Goal: Information Seeking & Learning: Check status

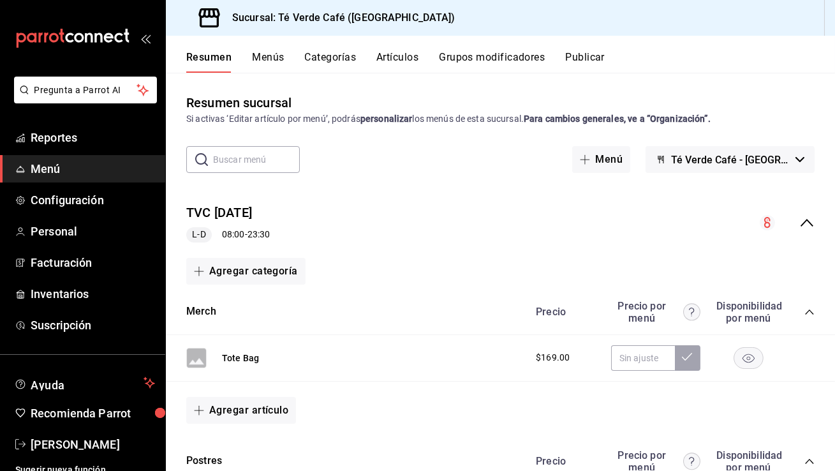
scroll to position [14953, 0]
click at [54, 143] on span "Reportes" at bounding box center [93, 137] width 124 height 17
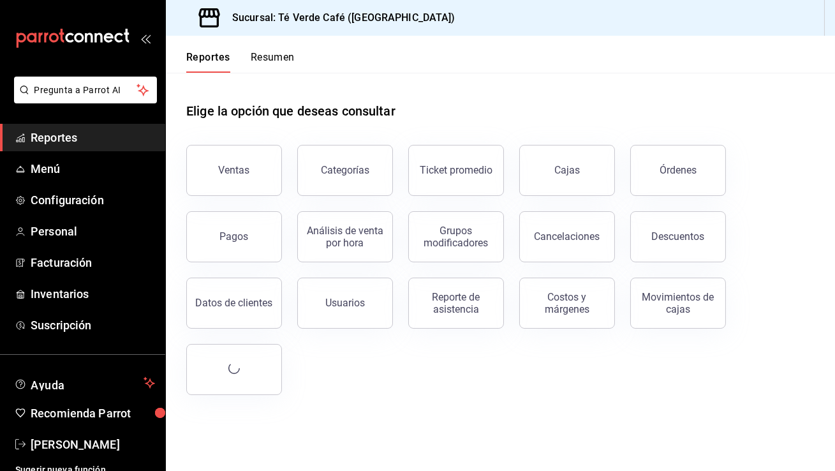
click at [254, 52] on button "Resumen" at bounding box center [273, 62] width 44 height 22
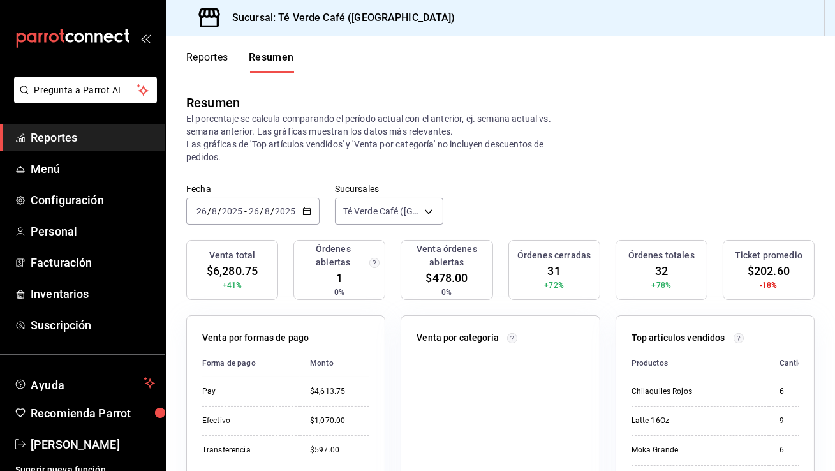
scroll to position [31, 0]
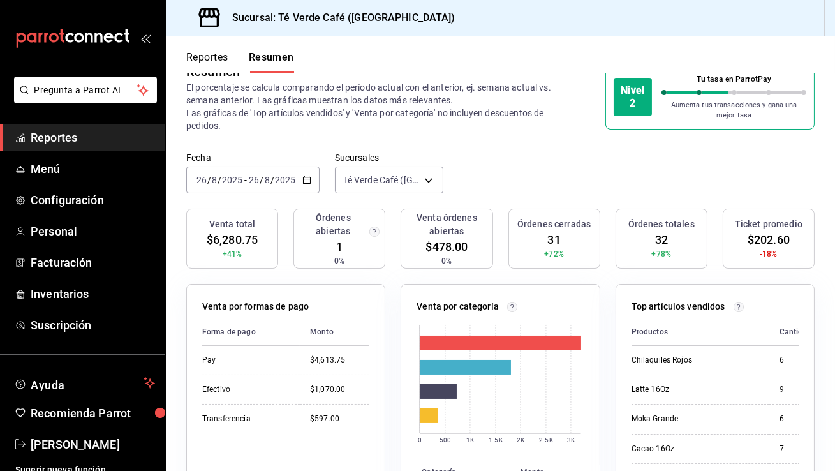
click at [310, 184] on icon "button" at bounding box center [306, 179] width 9 height 9
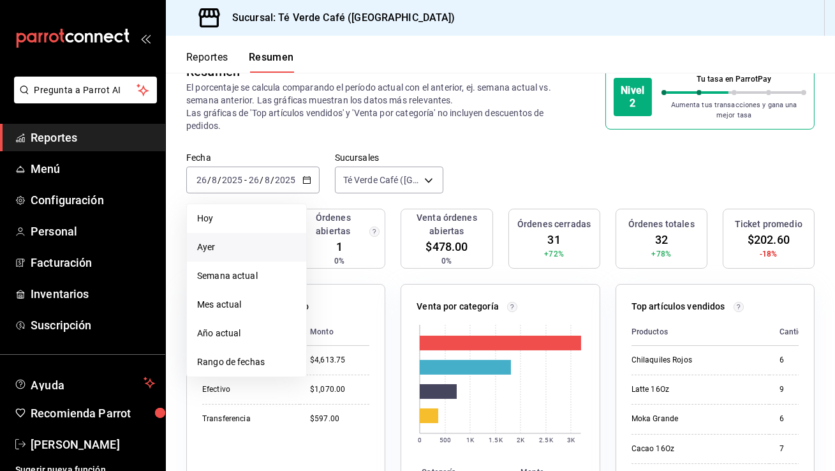
click at [245, 247] on span "Ayer" at bounding box center [246, 246] width 99 height 13
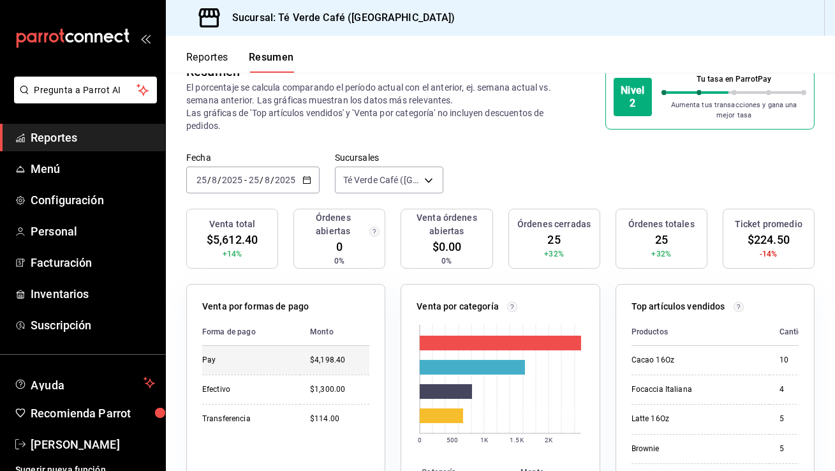
scroll to position [49, 0]
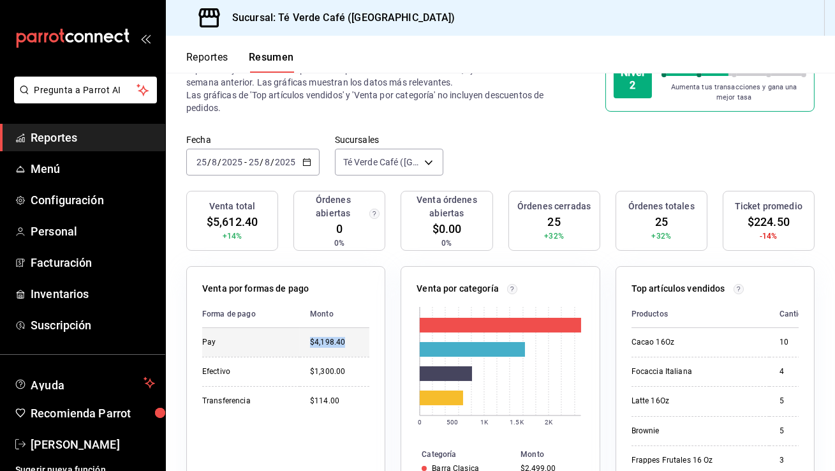
drag, startPoint x: 353, startPoint y: 342, endPoint x: 306, endPoint y: 342, distance: 46.5
type textarea "$4,198.40"
click at [306, 342] on td "$4,198.40" at bounding box center [334, 342] width 69 height 29
copy div "$4,198.40"
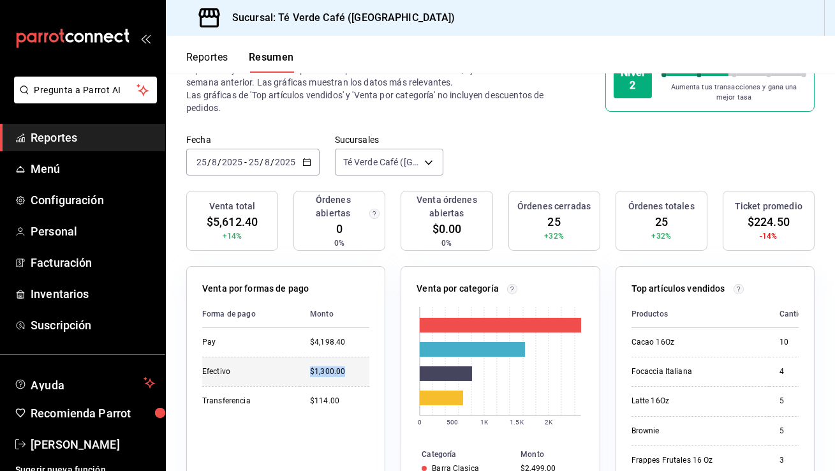
drag, startPoint x: 348, startPoint y: 374, endPoint x: 307, endPoint y: 372, distance: 40.8
click at [307, 372] on td "$1,300.00" at bounding box center [334, 370] width 69 height 29
copy div "$1,300.00"
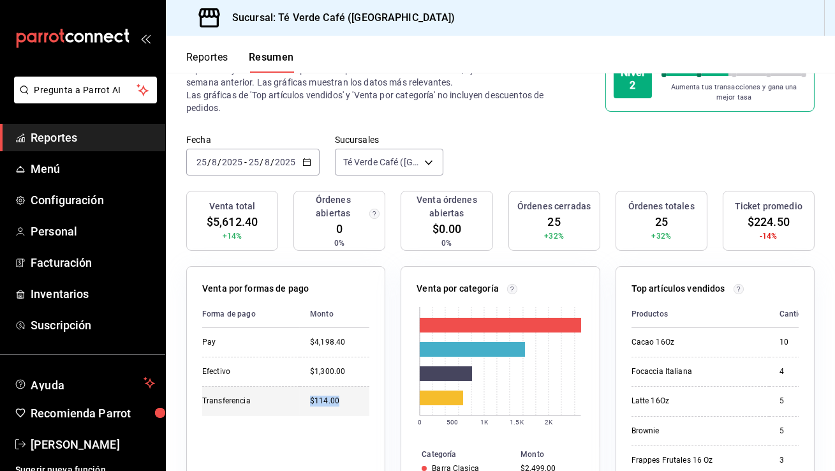
drag, startPoint x: 340, startPoint y: 403, endPoint x: 312, endPoint y: 403, distance: 28.7
click at [312, 403] on div "$114.00" at bounding box center [339, 400] width 59 height 11
copy div "$114.00"
click at [303, 162] on \(Stroke\) "button" at bounding box center [307, 162] width 8 height 7
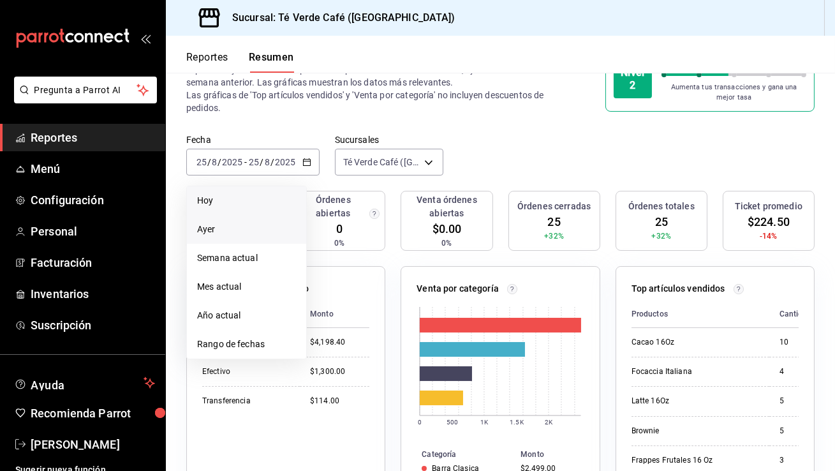
click at [251, 203] on span "Hoy" at bounding box center [246, 200] width 99 height 13
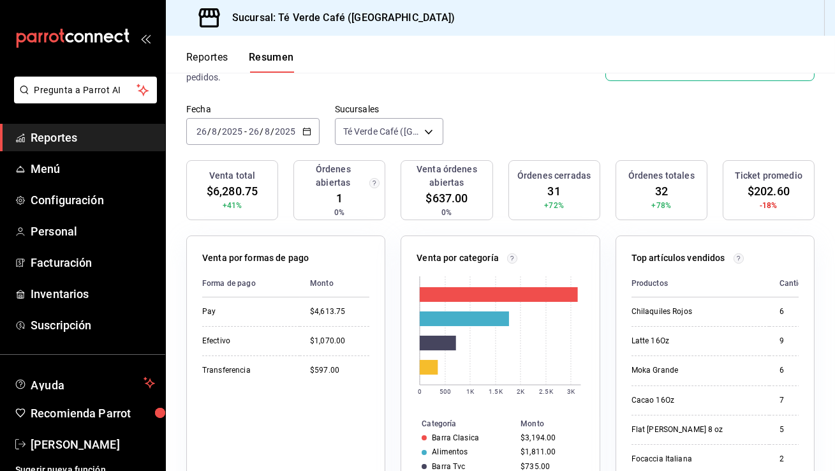
scroll to position [110, 0]
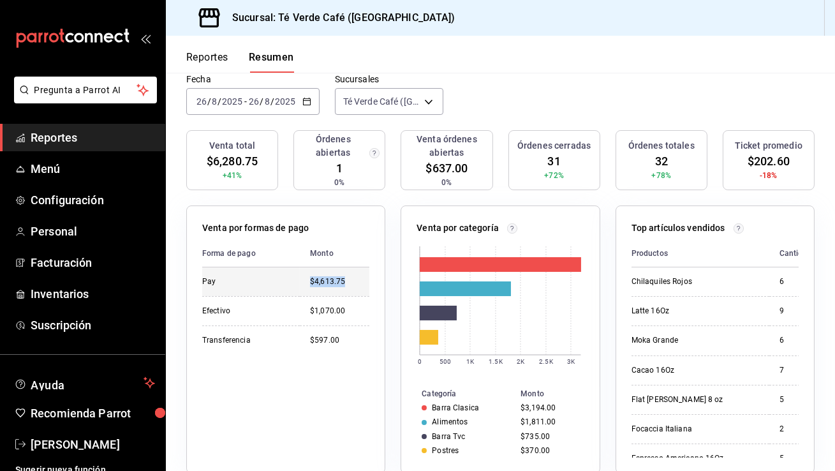
drag, startPoint x: 351, startPoint y: 279, endPoint x: 309, endPoint y: 280, distance: 42.1
click at [309, 280] on td "$4,613.75" at bounding box center [334, 281] width 69 height 29
copy div "$4,613.75"
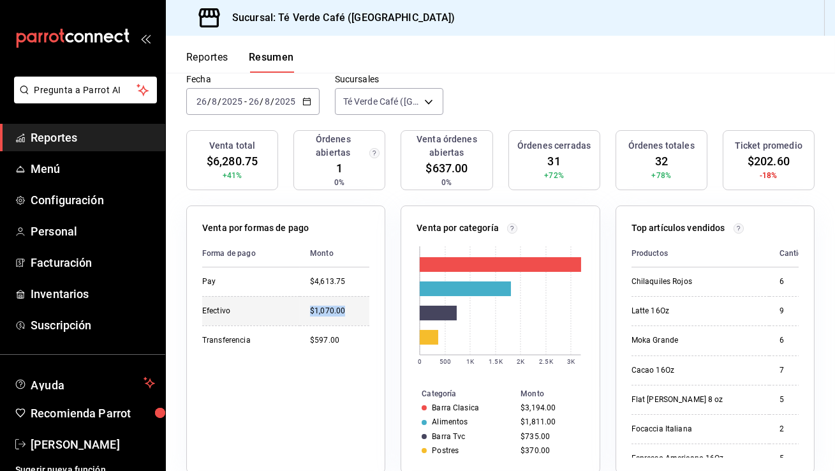
drag, startPoint x: 353, startPoint y: 309, endPoint x: 308, endPoint y: 312, distance: 45.3
click at [308, 312] on td "$1,070.00" at bounding box center [334, 310] width 69 height 29
copy div "$1,070.00"
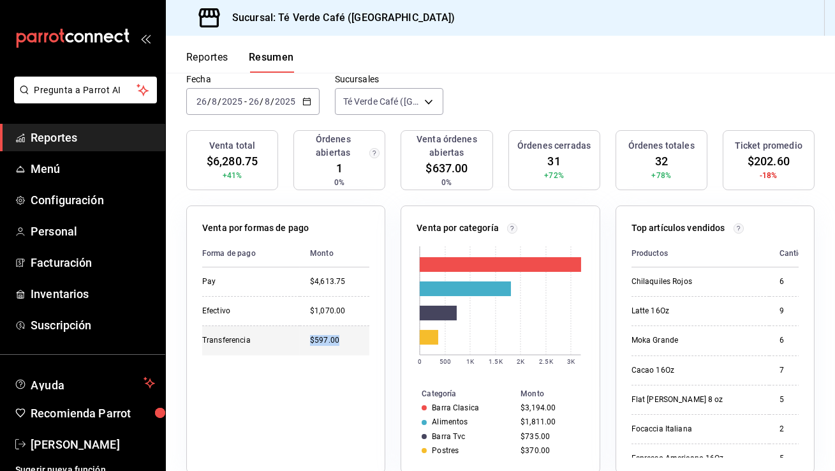
drag, startPoint x: 339, startPoint y: 342, endPoint x: 310, endPoint y: 343, distance: 29.3
click at [310, 343] on div "$597.00" at bounding box center [339, 340] width 59 height 11
copy div "$597.00"
click at [305, 100] on \(Stroke\) "button" at bounding box center [306, 100] width 7 height 1
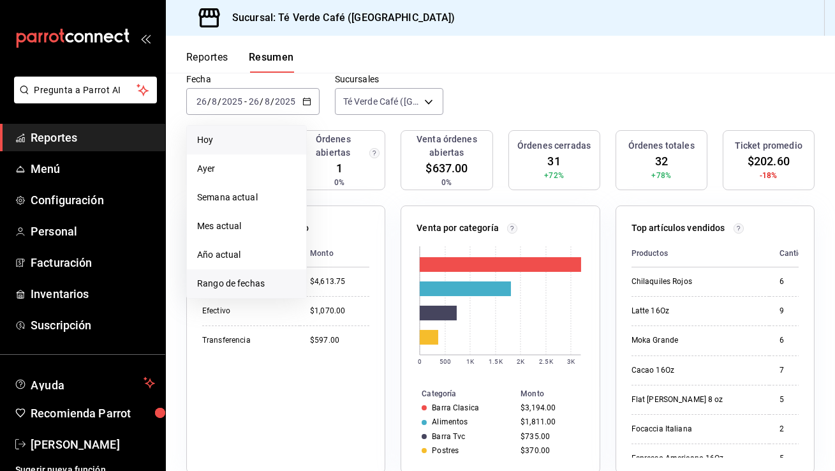
click at [238, 291] on li "Rango de fechas" at bounding box center [246, 283] width 119 height 29
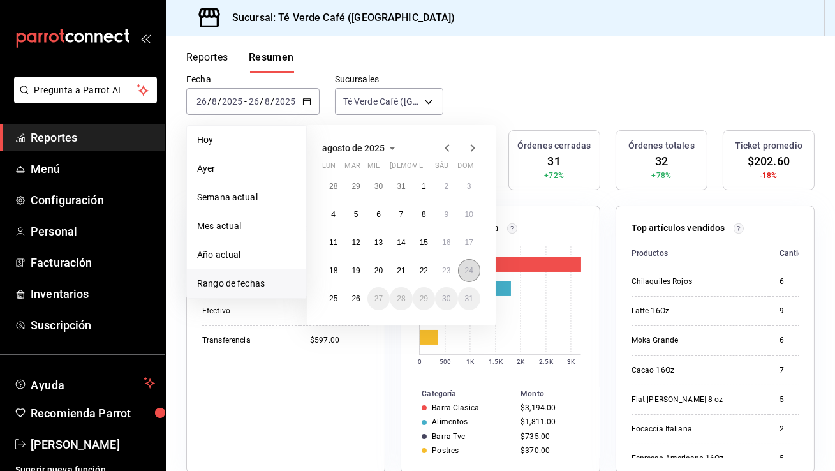
click at [468, 266] on abbr "24" at bounding box center [469, 270] width 8 height 9
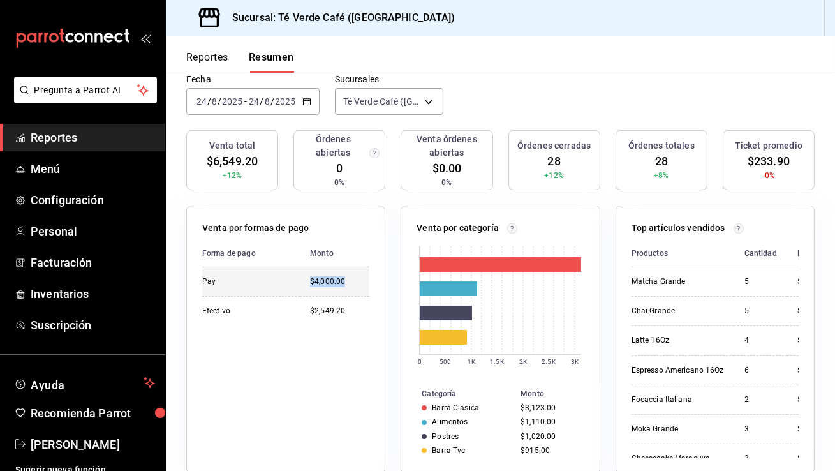
drag, startPoint x: 347, startPoint y: 282, endPoint x: 309, endPoint y: 282, distance: 38.3
click at [309, 282] on td "$4,000.00" at bounding box center [334, 281] width 69 height 29
copy div "$4,000.00"
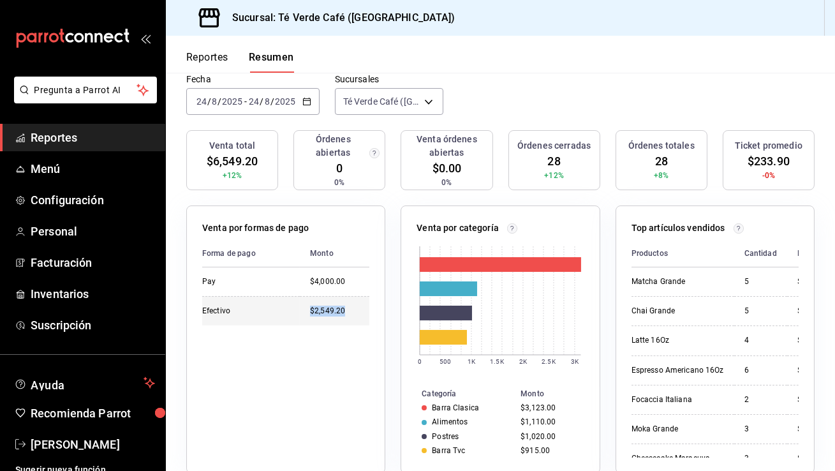
drag, startPoint x: 347, startPoint y: 312, endPoint x: 310, endPoint y: 312, distance: 37.6
click at [310, 312] on div "$2,549.20" at bounding box center [339, 310] width 59 height 11
copy div "$2,549.20"
click at [71, 136] on span "Reportes" at bounding box center [93, 137] width 124 height 17
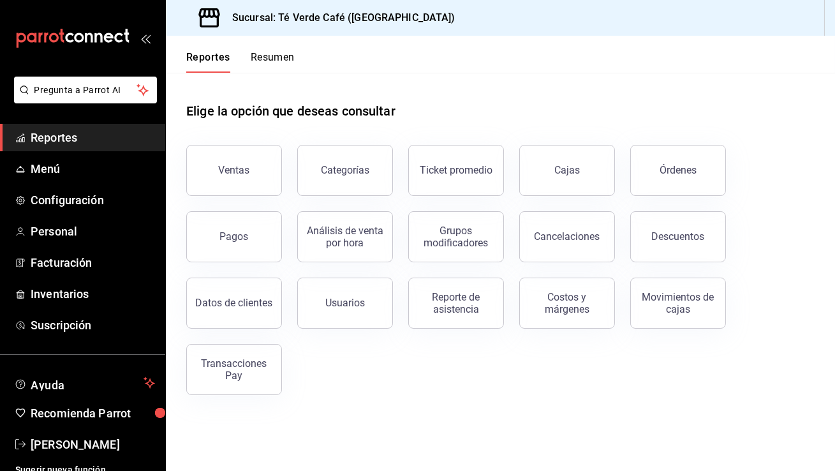
click at [289, 57] on button "Resumen" at bounding box center [273, 62] width 44 height 22
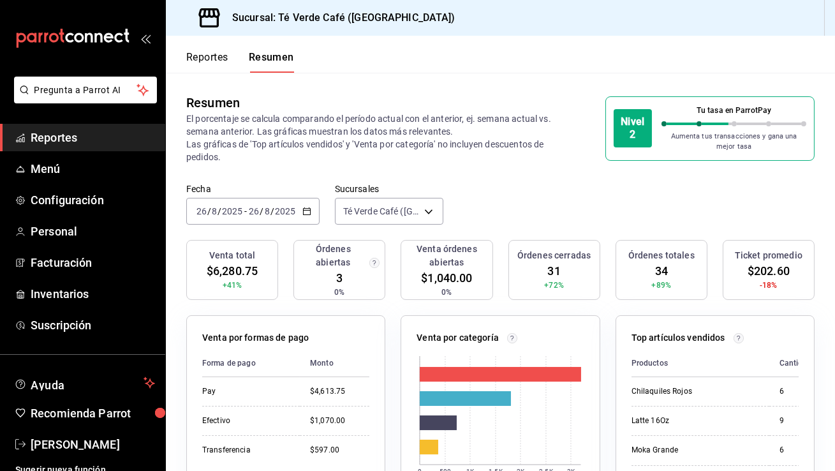
click at [212, 60] on button "Reportes" at bounding box center [207, 62] width 42 height 22
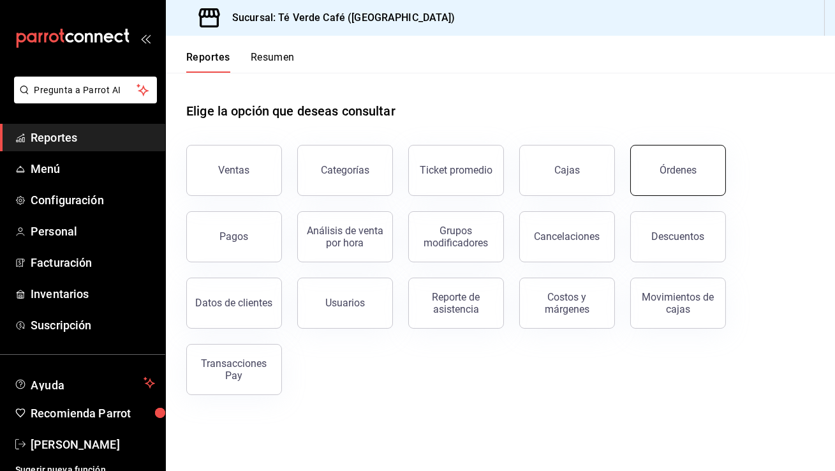
click at [657, 180] on button "Órdenes" at bounding box center [678, 170] width 96 height 51
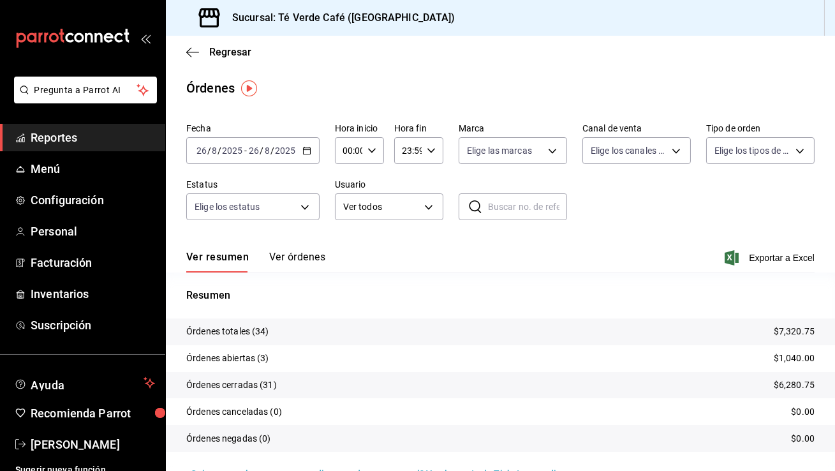
click at [312, 256] on button "Ver órdenes" at bounding box center [297, 262] width 56 height 22
